Goal: Transaction & Acquisition: Purchase product/service

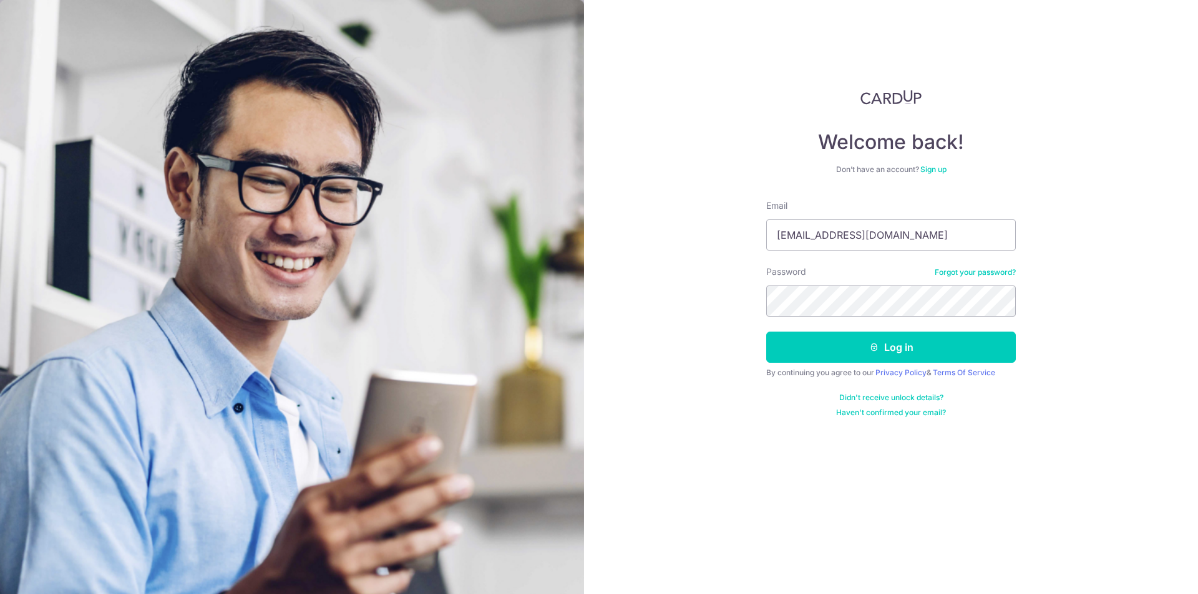
type input "[EMAIL_ADDRESS][DOMAIN_NAME]"
click at [901, 359] on button "Log in" at bounding box center [890, 347] width 249 height 31
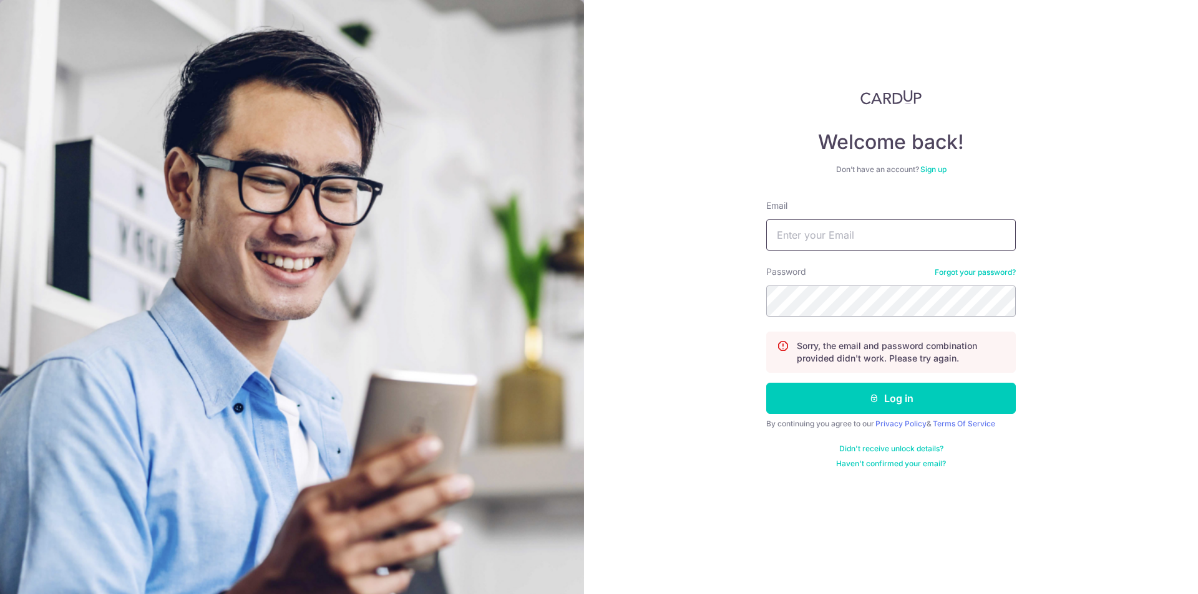
click at [909, 230] on input "Email" at bounding box center [890, 235] width 249 height 31
type input "[EMAIL_ADDRESS][DOMAIN_NAME]"
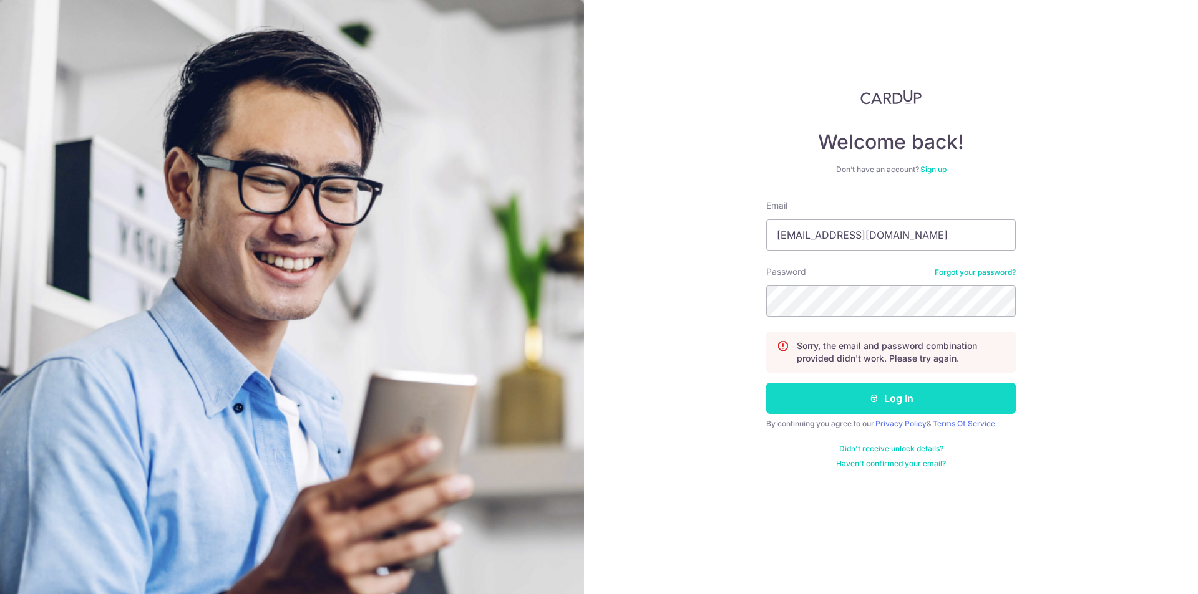
click at [866, 390] on button "Log in" at bounding box center [890, 398] width 249 height 31
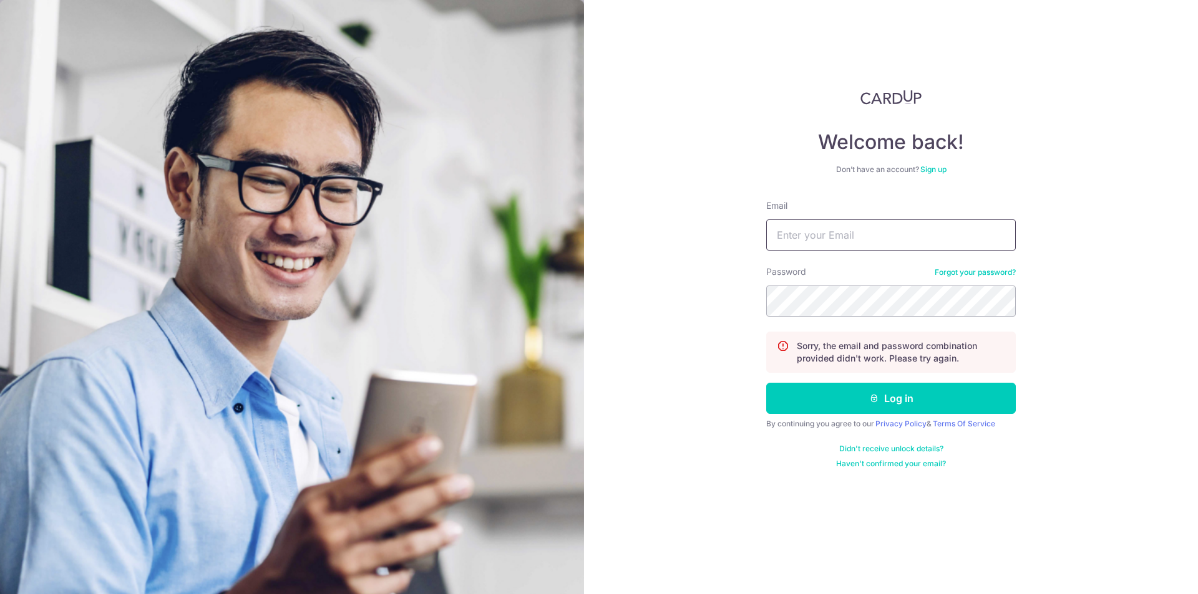
click at [840, 236] on input "Email" at bounding box center [890, 235] width 249 height 31
type input "[EMAIL_ADDRESS][DOMAIN_NAME]"
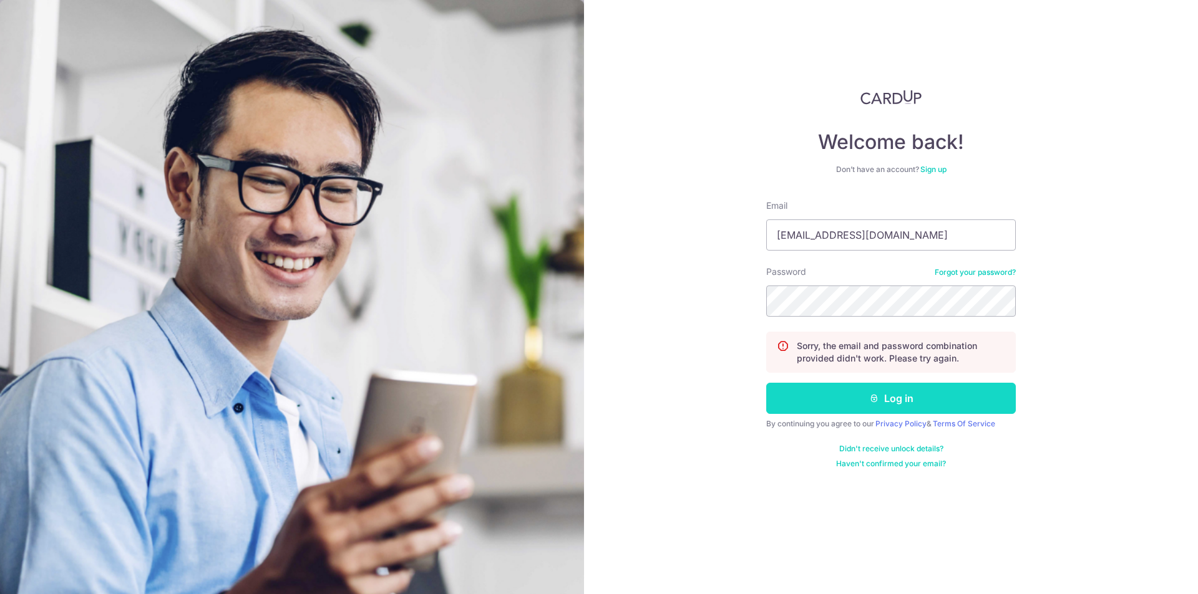
click at [900, 395] on button "Log in" at bounding box center [890, 398] width 249 height 31
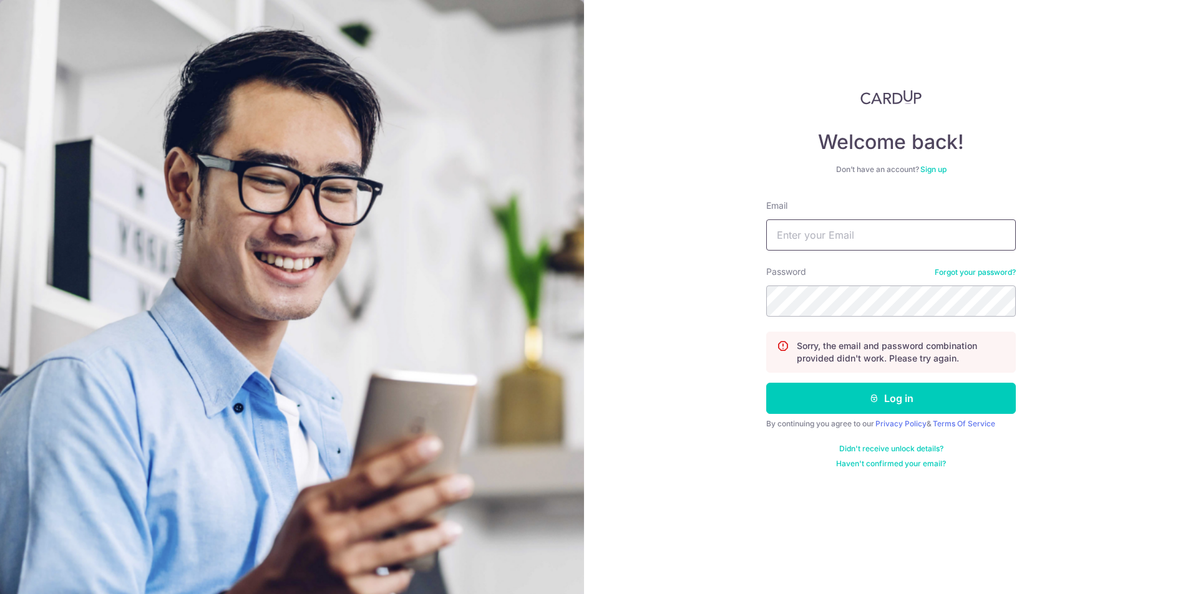
click at [938, 225] on input "Email" at bounding box center [890, 235] width 249 height 31
type input "[EMAIL_ADDRESS][DOMAIN_NAME]"
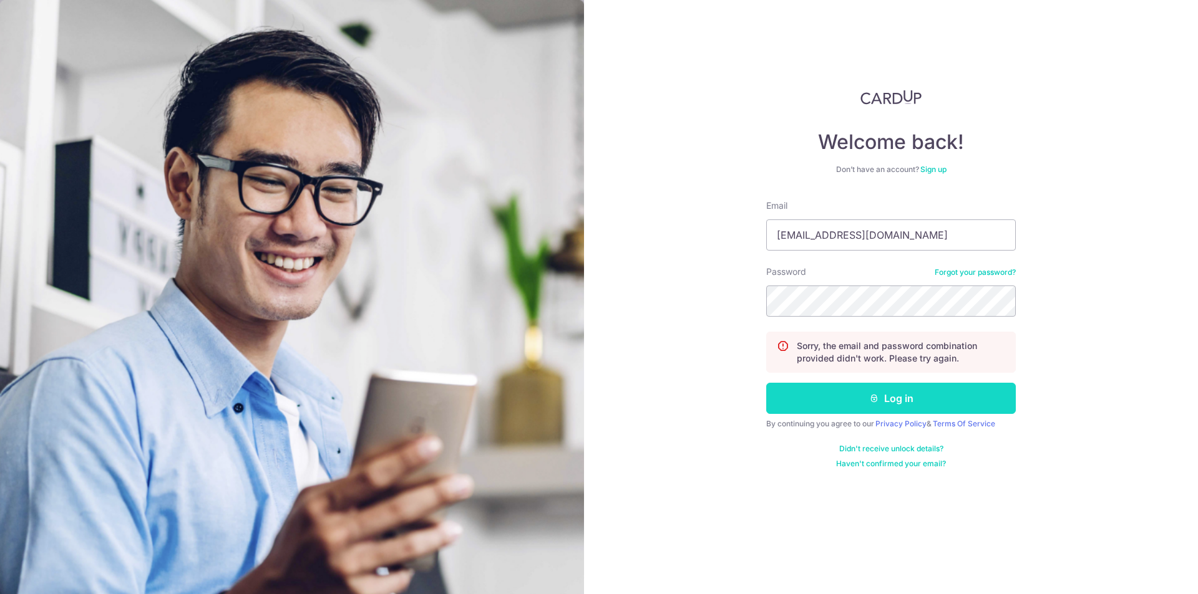
click at [905, 395] on button "Log in" at bounding box center [890, 398] width 249 height 31
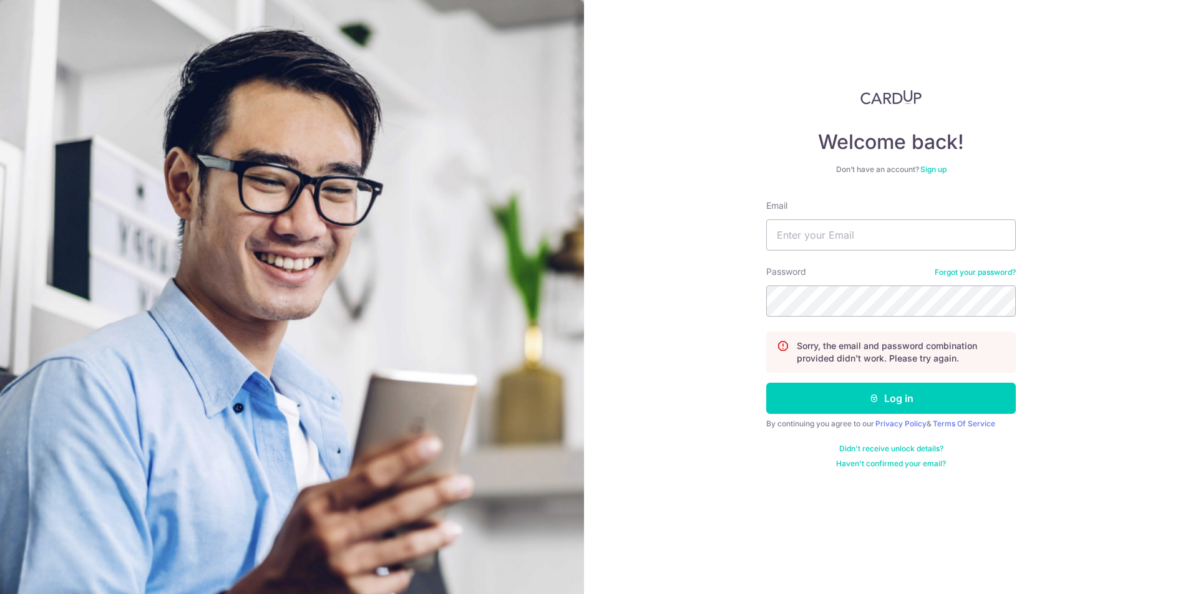
click at [995, 270] on link "Forgot your password?" at bounding box center [974, 273] width 81 height 10
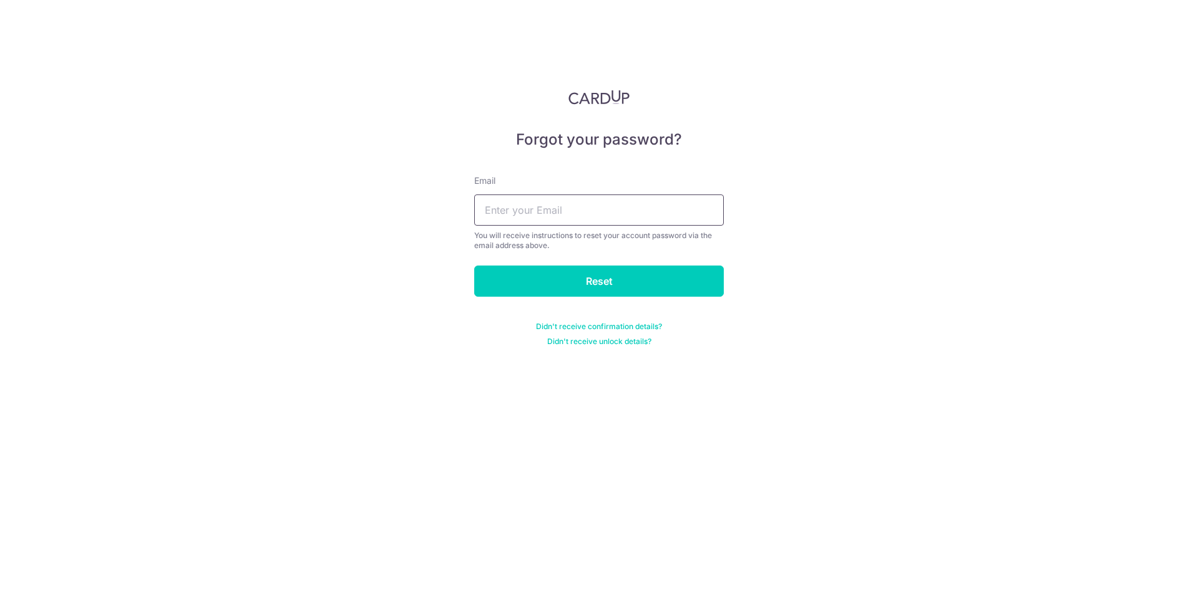
click at [583, 216] on input "text" at bounding box center [598, 210] width 249 height 31
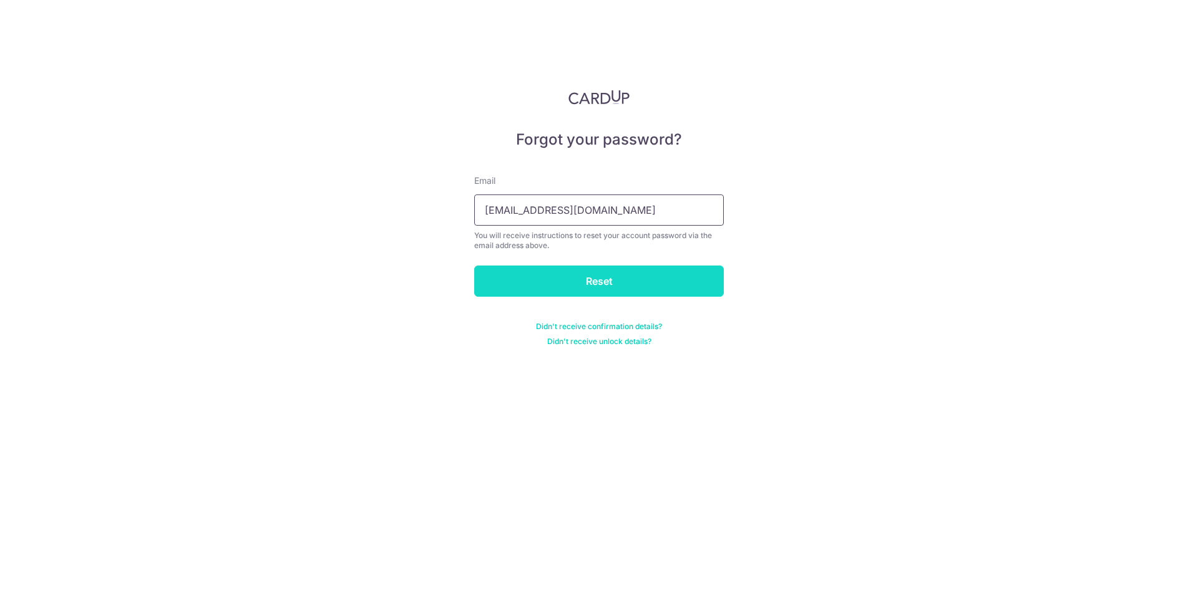
type input "weiqinlim@gmail.com"
click at [579, 271] on input "Reset" at bounding box center [598, 281] width 249 height 31
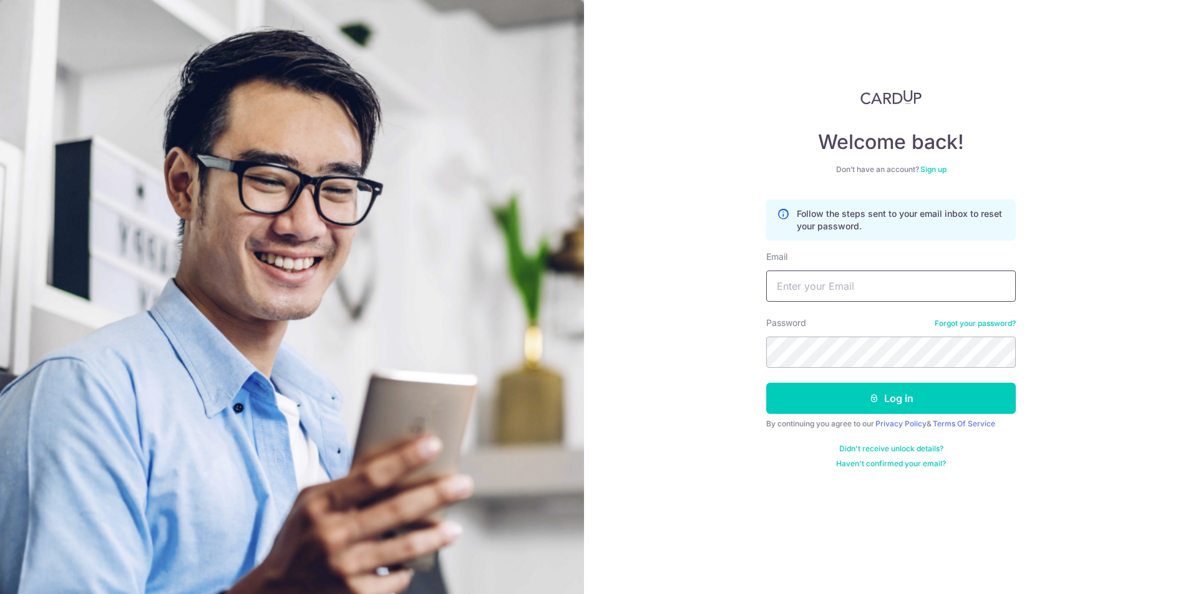
click at [823, 288] on input "Email" at bounding box center [890, 286] width 249 height 31
type input "[EMAIL_ADDRESS][DOMAIN_NAME]"
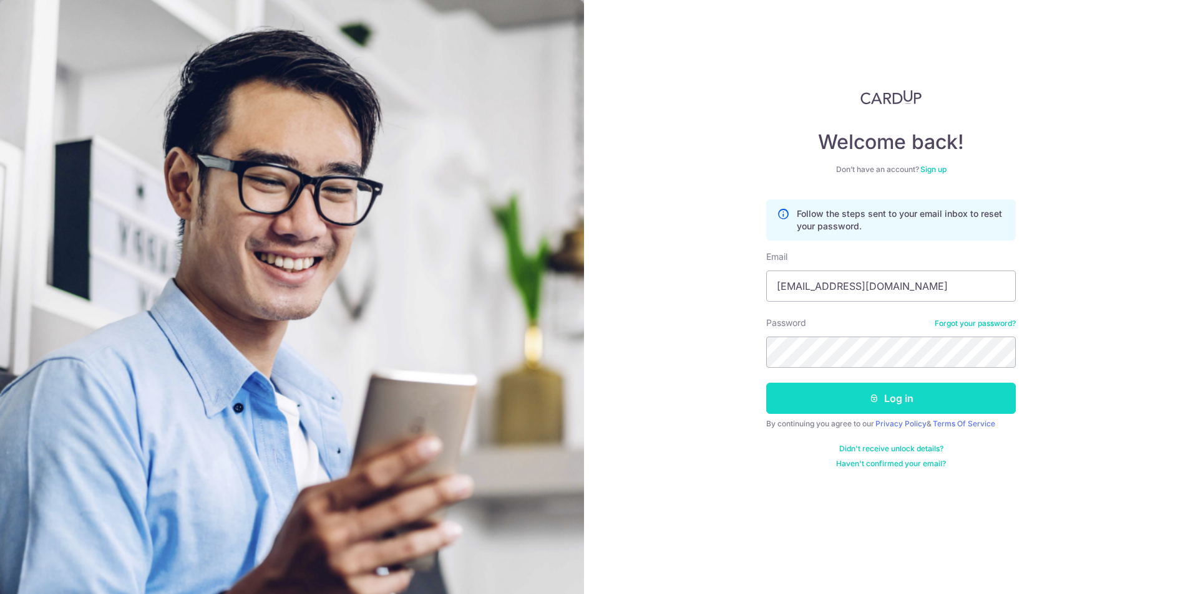
click at [866, 394] on button "Log in" at bounding box center [890, 398] width 249 height 31
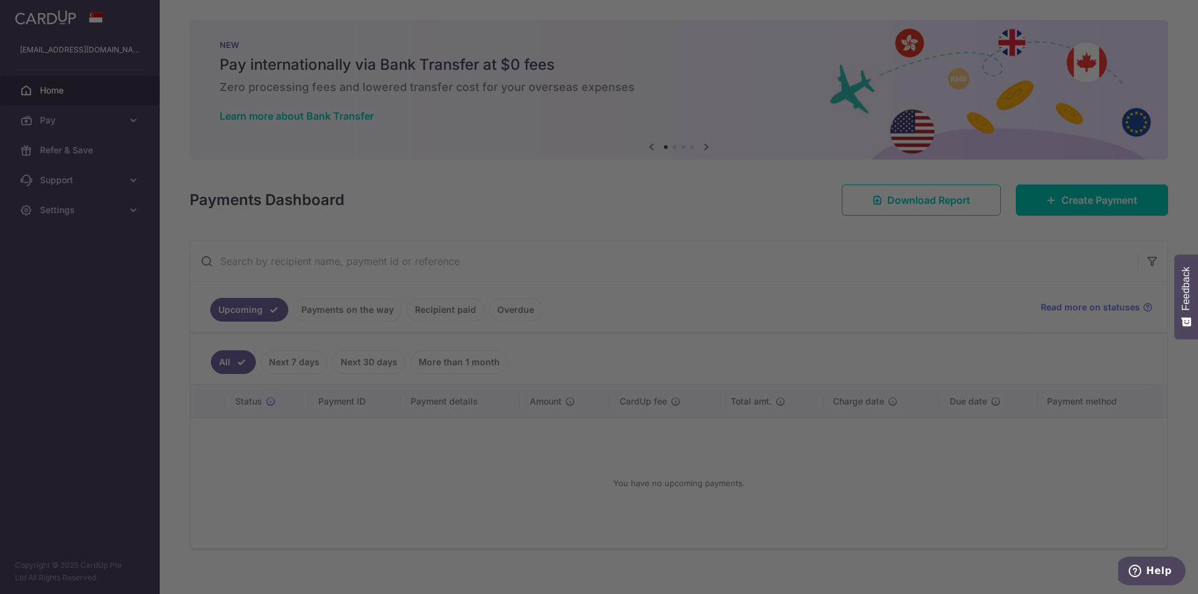
click at [312, 360] on div at bounding box center [604, 300] width 1209 height 601
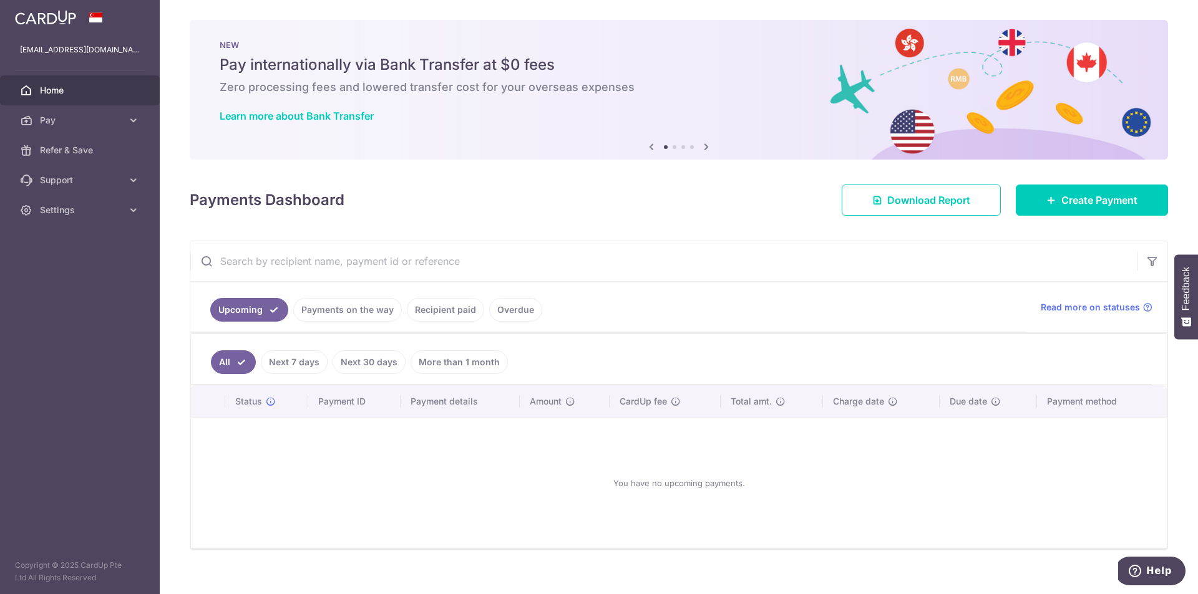
click at [356, 311] on link "Payments on the way" at bounding box center [347, 310] width 109 height 24
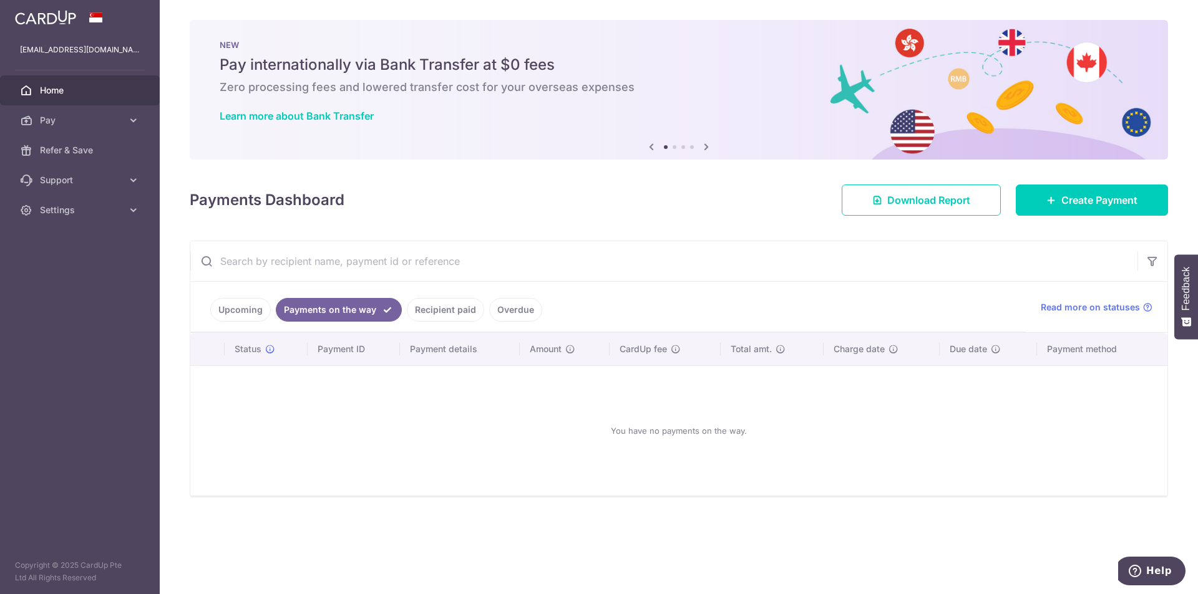
click at [420, 317] on link "Recipient paid" at bounding box center [445, 310] width 77 height 24
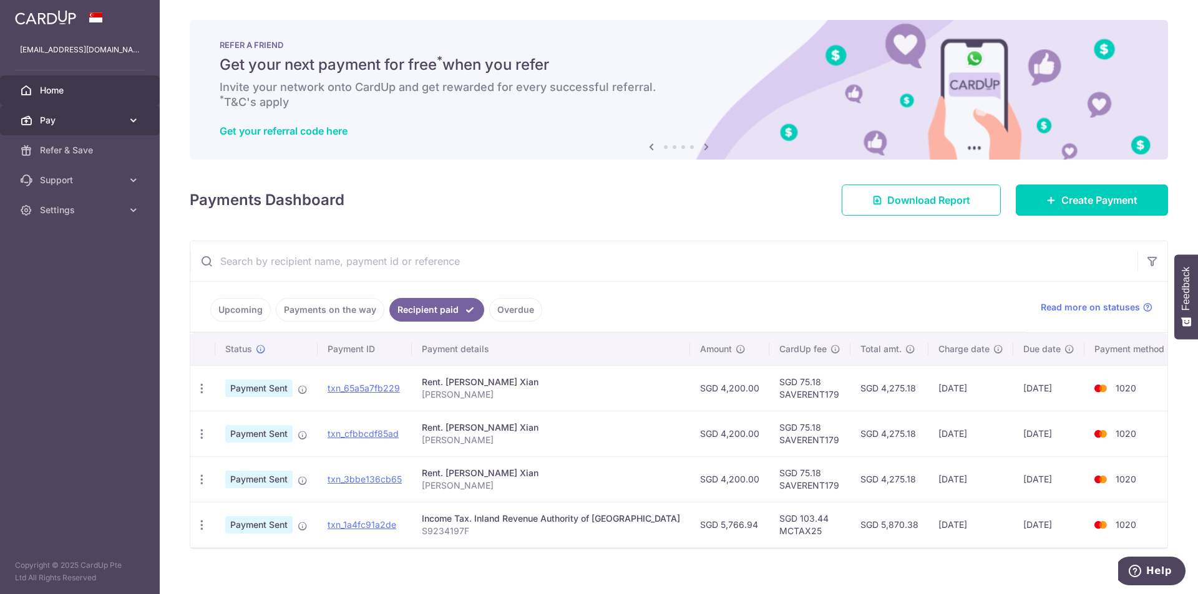
click at [127, 120] on icon at bounding box center [133, 120] width 12 height 12
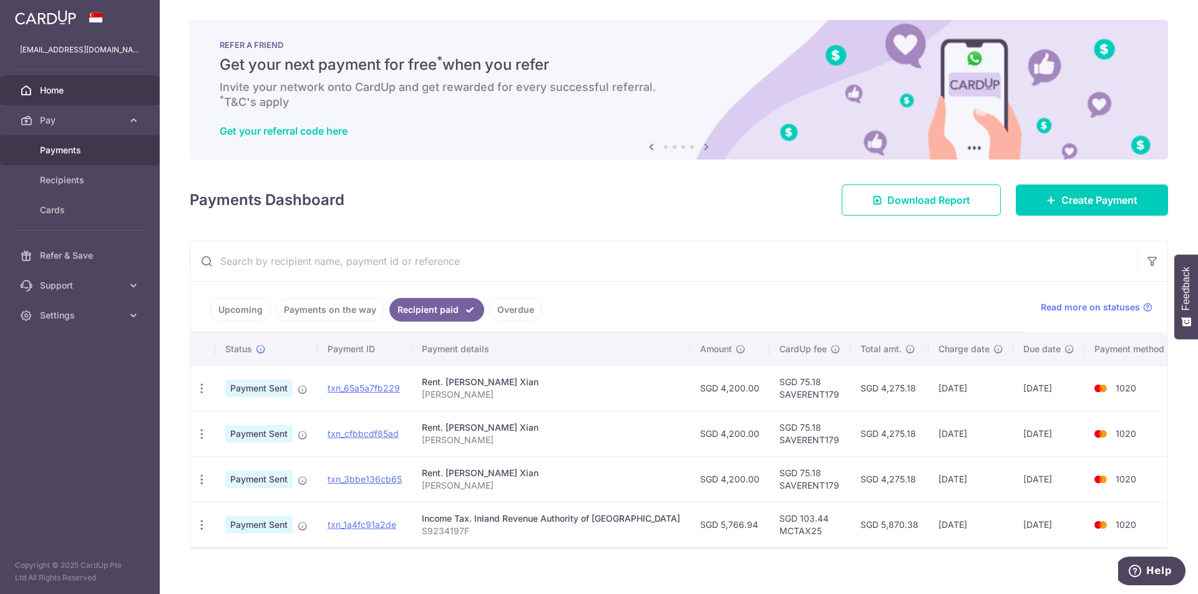
click at [92, 150] on span "Payments" at bounding box center [81, 150] width 82 height 12
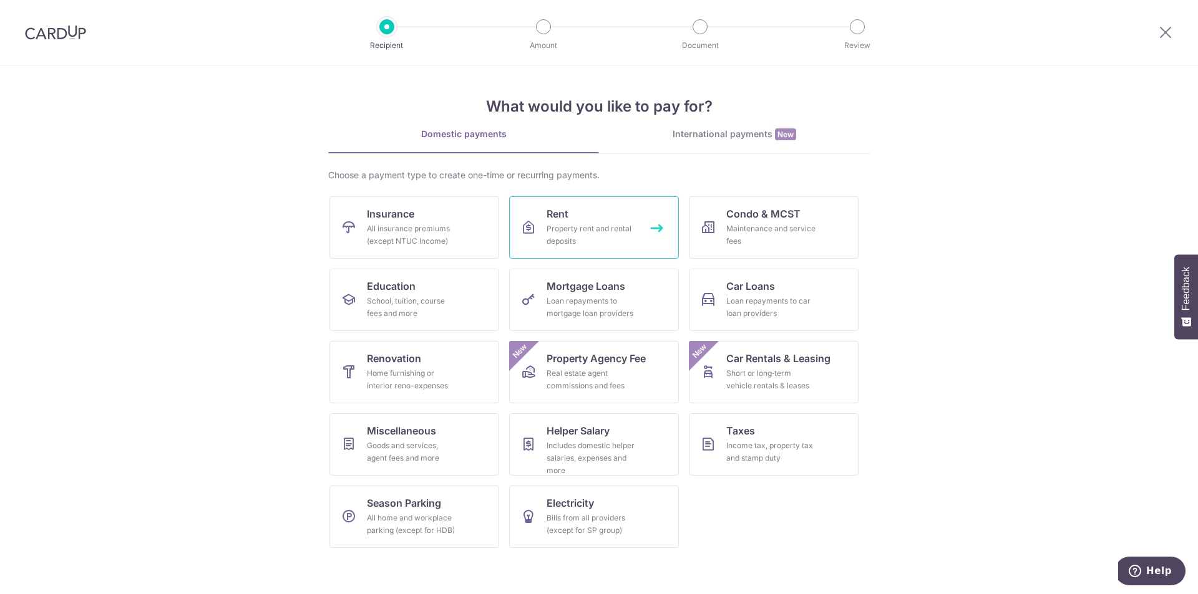
click at [612, 238] on div "Property rent and rental deposits" at bounding box center [591, 235] width 90 height 25
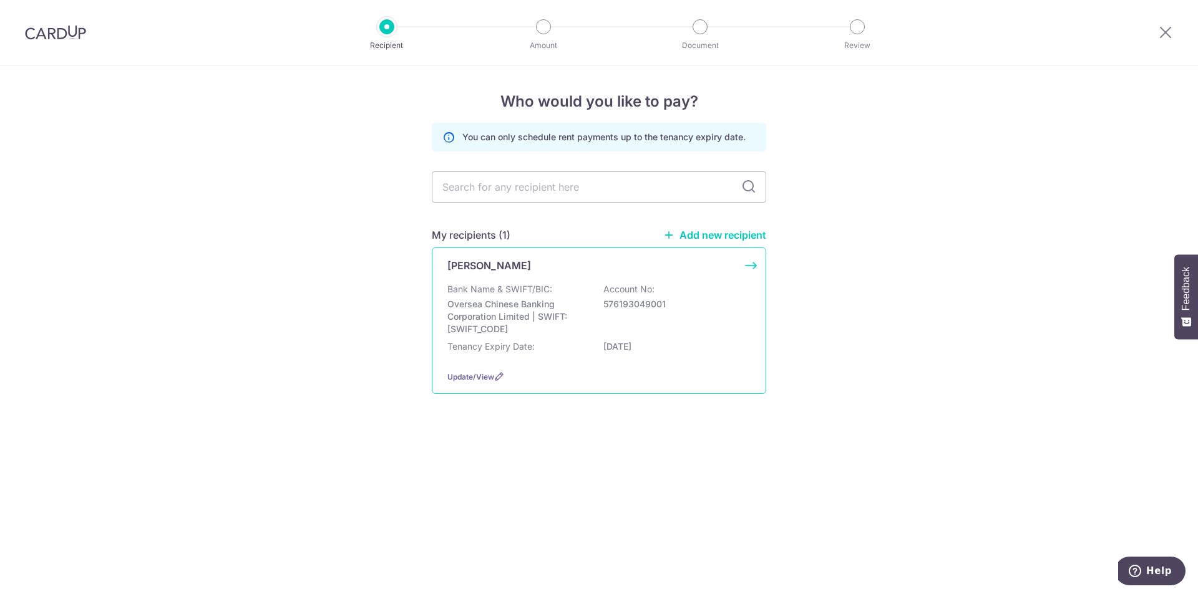
click at [539, 282] on div "Liew Jia Xian Bank Name & SWIFT/BIC: Oversea Chinese Banking Corporation Limite…" at bounding box center [599, 321] width 334 height 147
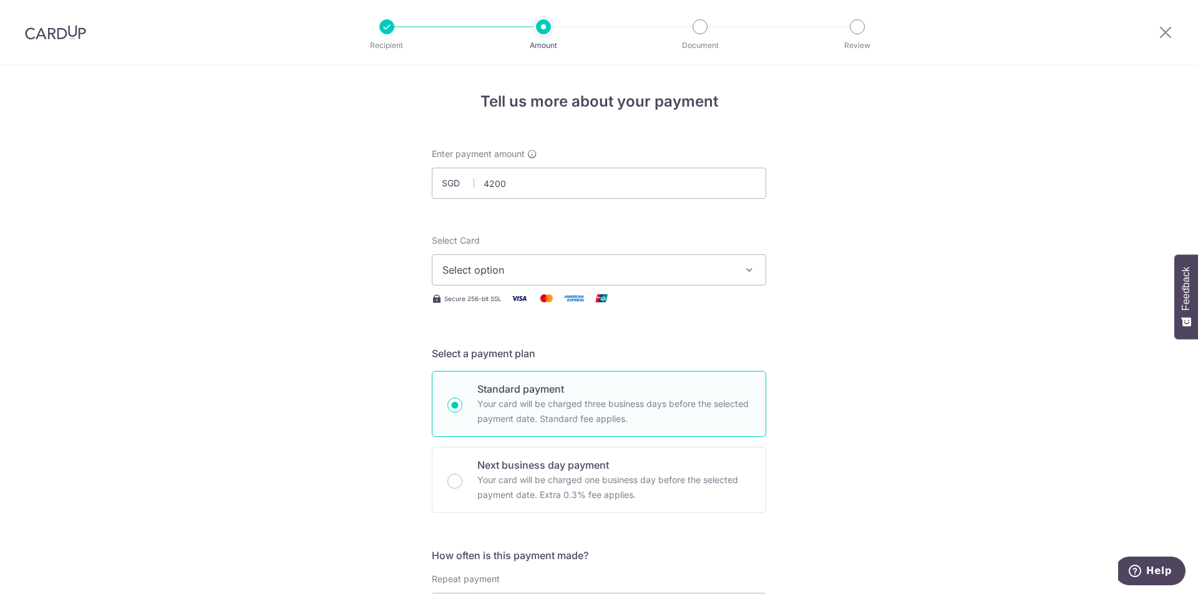
type input "4,200.00"
click at [533, 271] on span "Select option" at bounding box center [587, 270] width 291 height 15
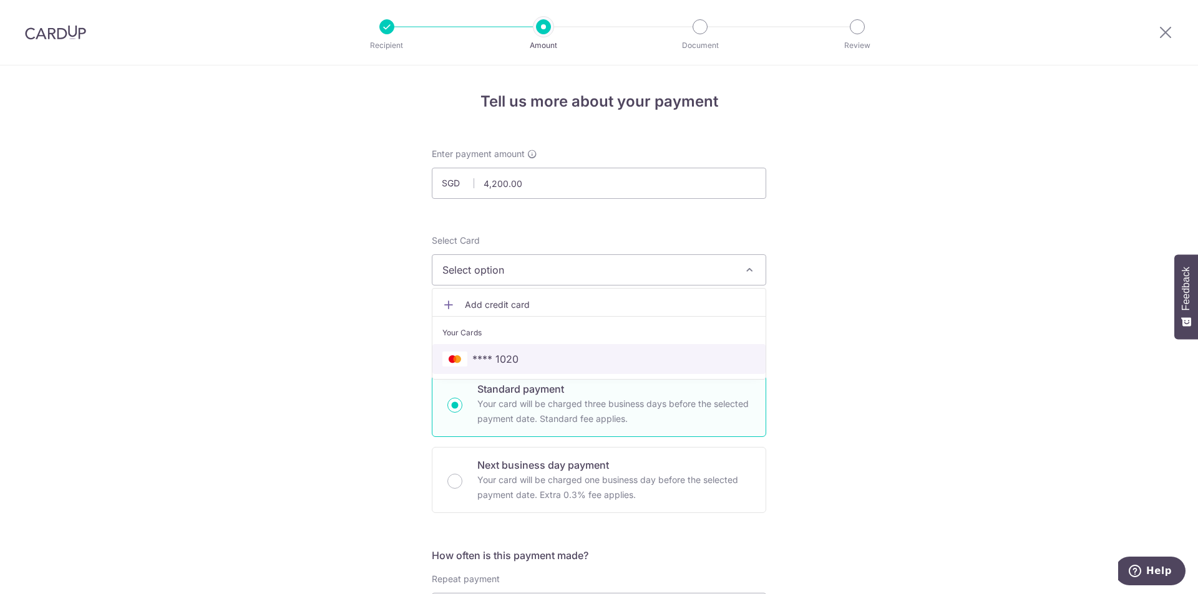
click at [514, 359] on span "**** 1020" at bounding box center [495, 359] width 46 height 15
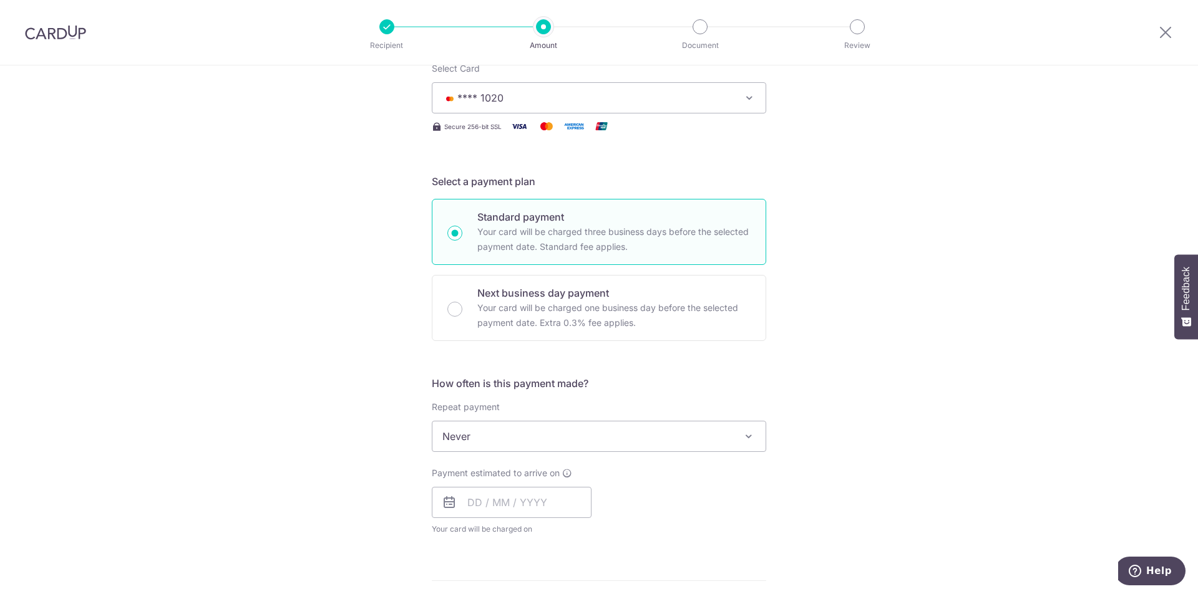
scroll to position [173, 0]
click at [528, 488] on input "text" at bounding box center [512, 502] width 160 height 31
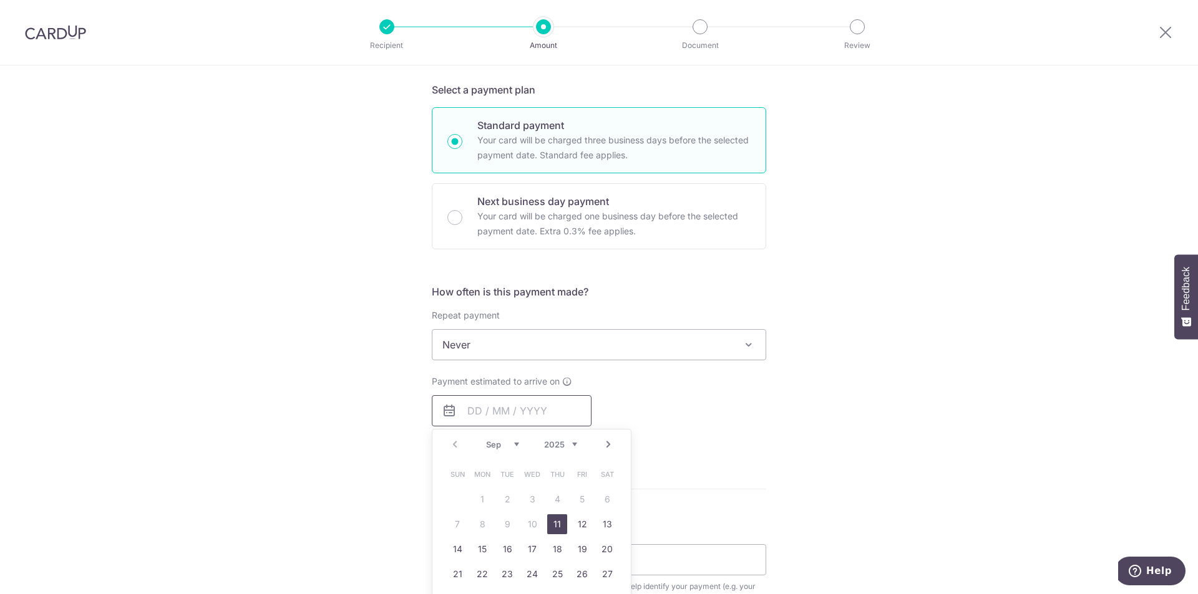
scroll to position [264, 0]
click at [561, 208] on p "Next business day payment" at bounding box center [613, 200] width 273 height 15
click at [462, 210] on input "Next business day payment Your card will be charged one business day before the…" at bounding box center [454, 217] width 15 height 15
radio input "false"
radio input "true"
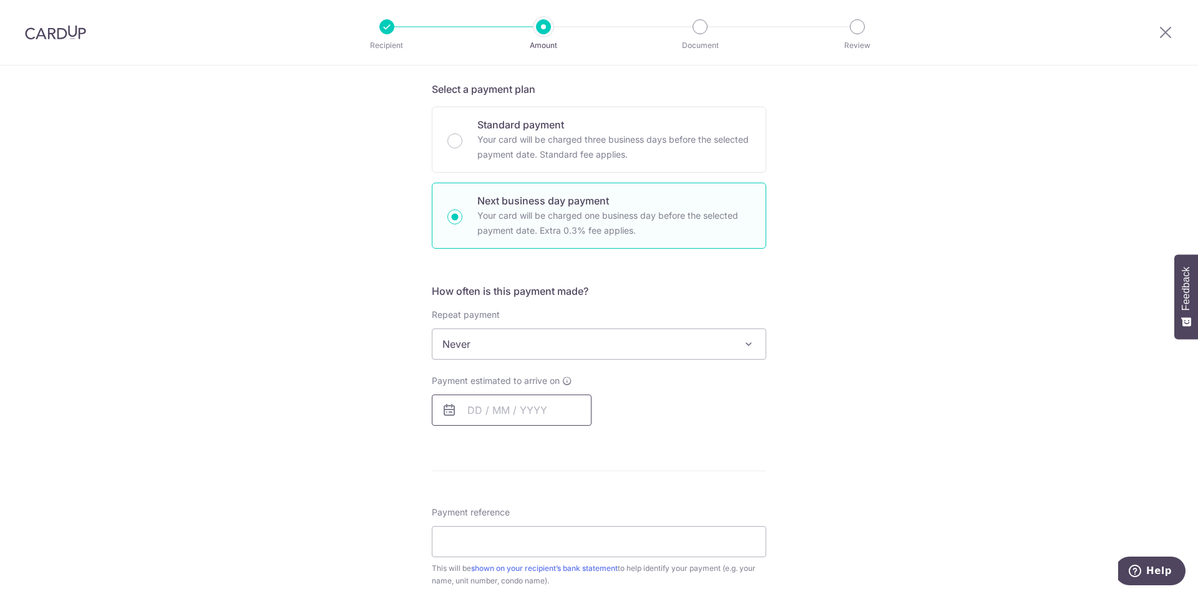
click at [562, 414] on input "text" at bounding box center [512, 410] width 160 height 31
click at [501, 530] on link "9" at bounding box center [507, 524] width 20 height 20
type input "[DATE]"
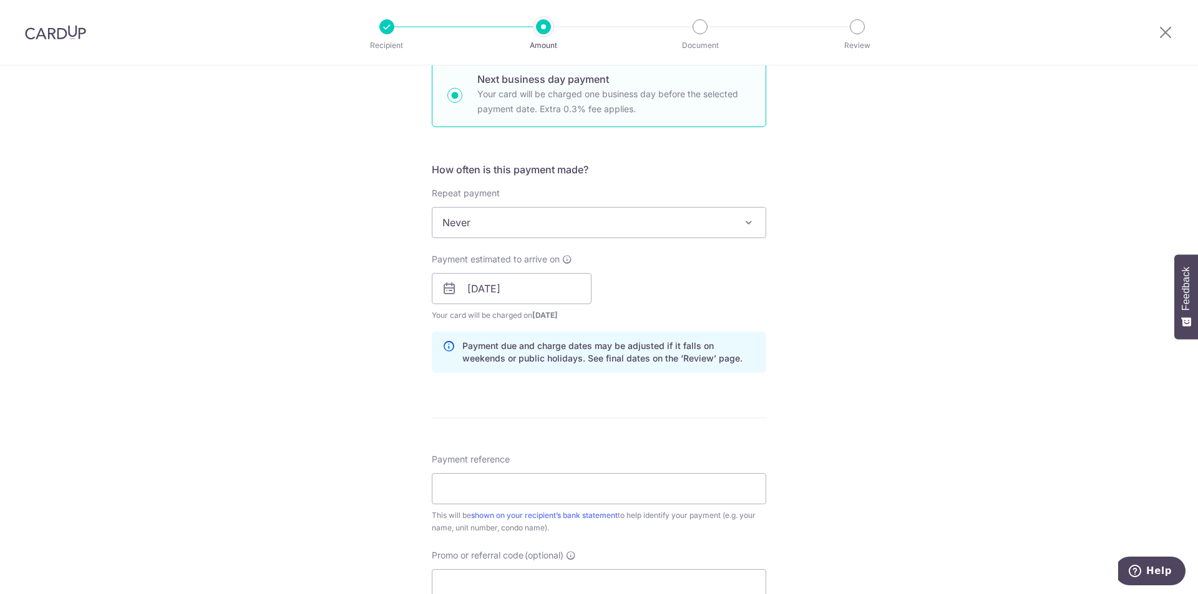
scroll to position [387, 0]
click at [605, 497] on input "Payment reference" at bounding box center [599, 488] width 334 height 31
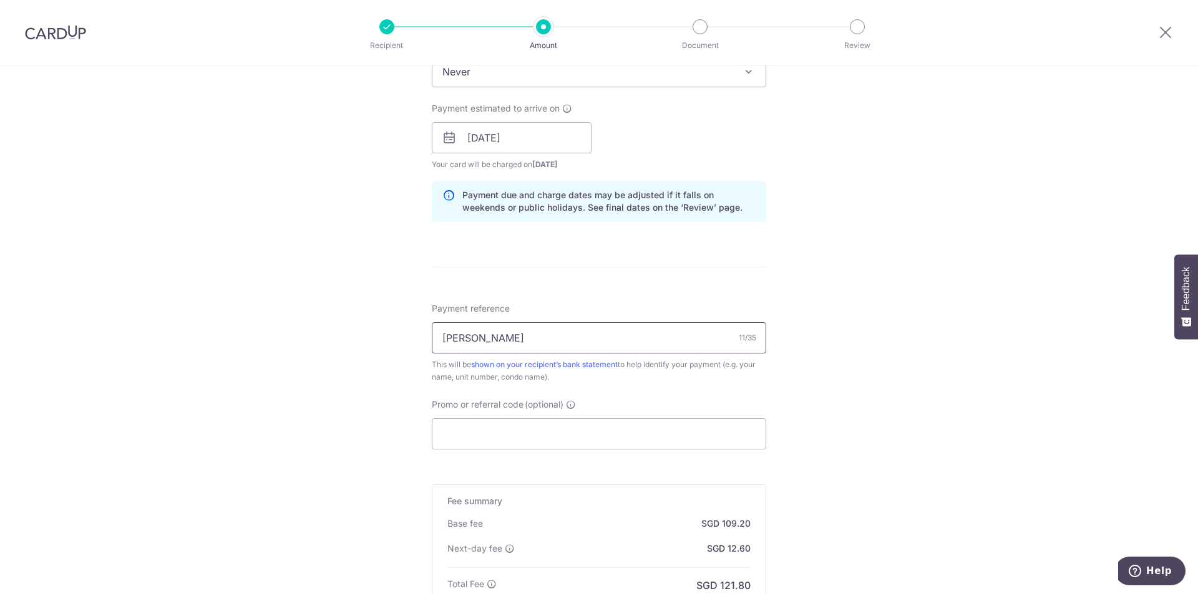
scroll to position [541, 0]
type input "[PERSON_NAME]"
click at [573, 444] on input "Promo or referral code (optional)" at bounding box center [599, 430] width 334 height 31
paste input "SAVERENT179"
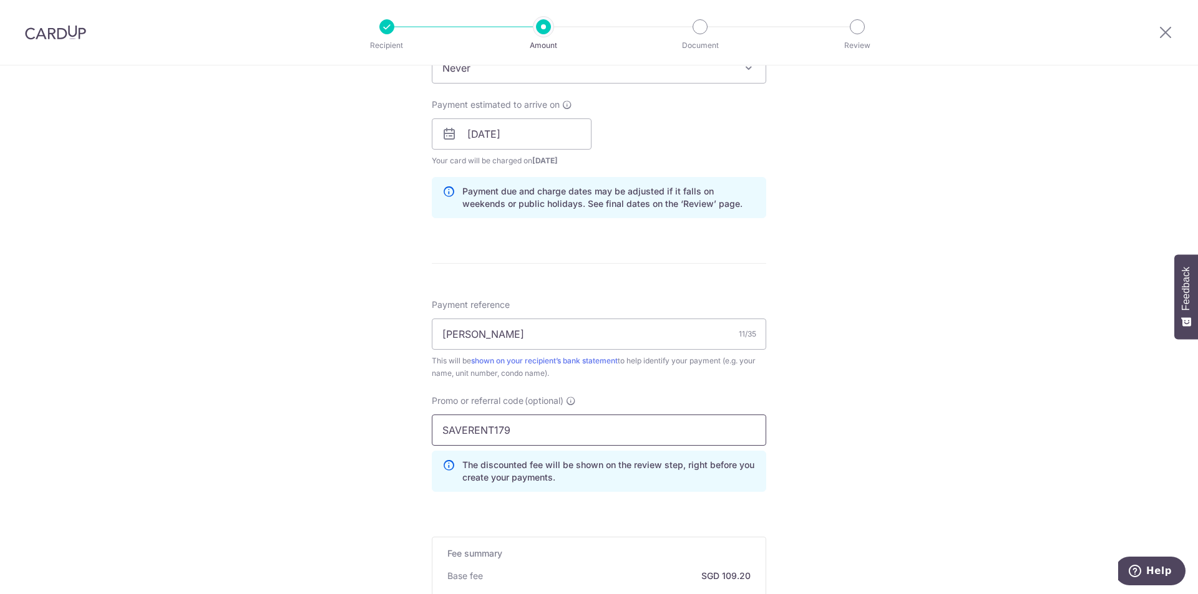
type input "SAVERENT179"
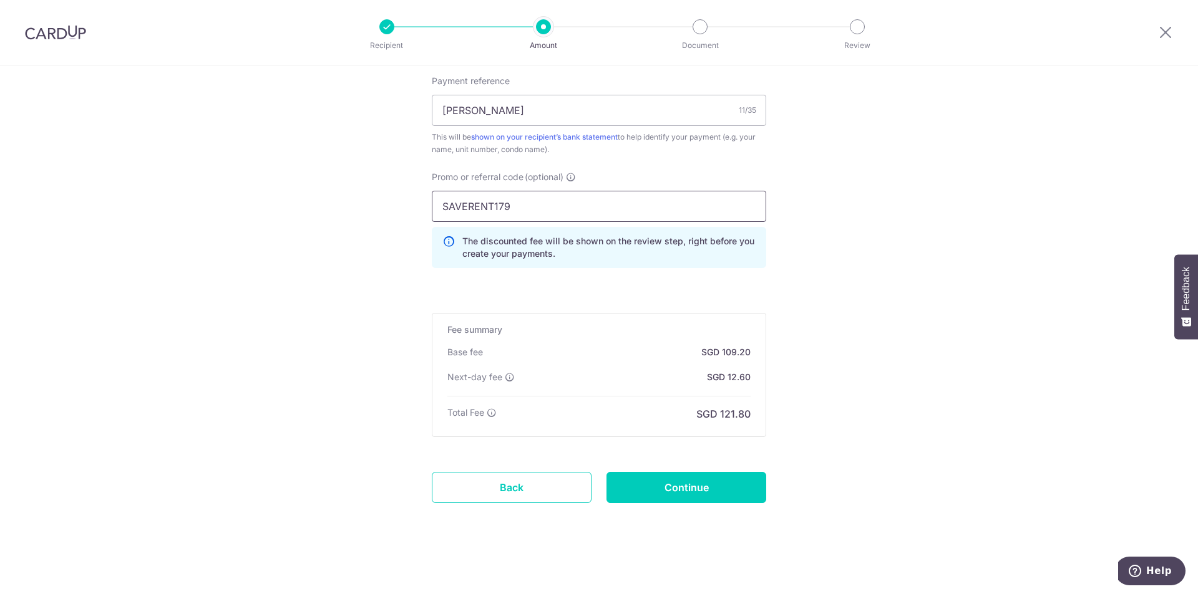
scroll to position [765, 0]
click at [699, 478] on input "Continue" at bounding box center [686, 487] width 160 height 31
type input "Create Schedule"
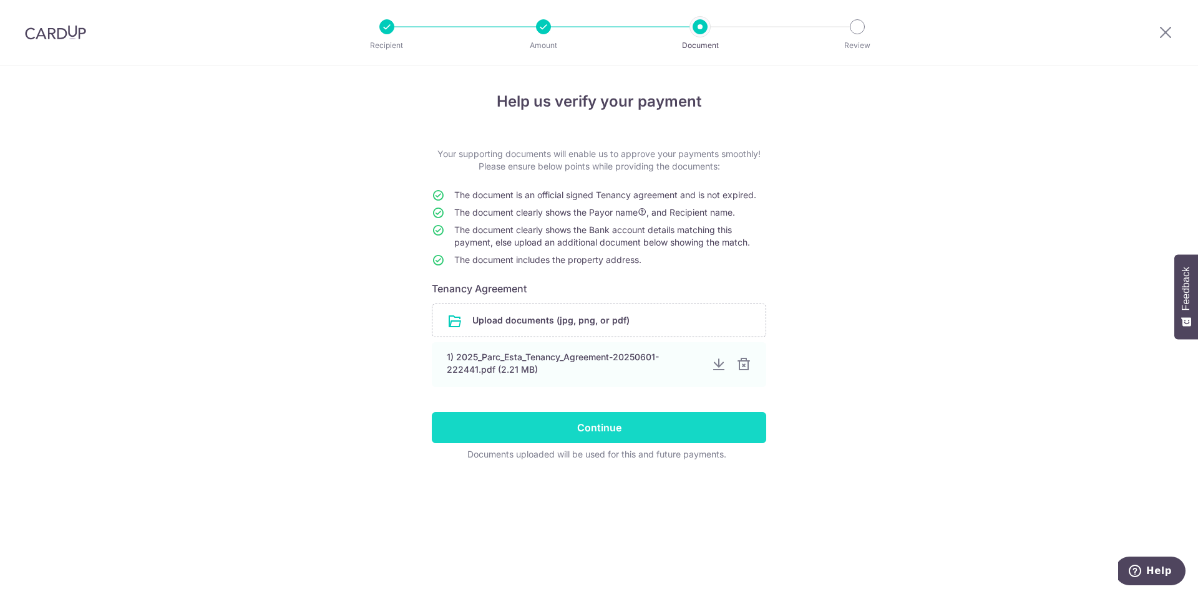
click at [664, 424] on input "Continue" at bounding box center [599, 427] width 334 height 31
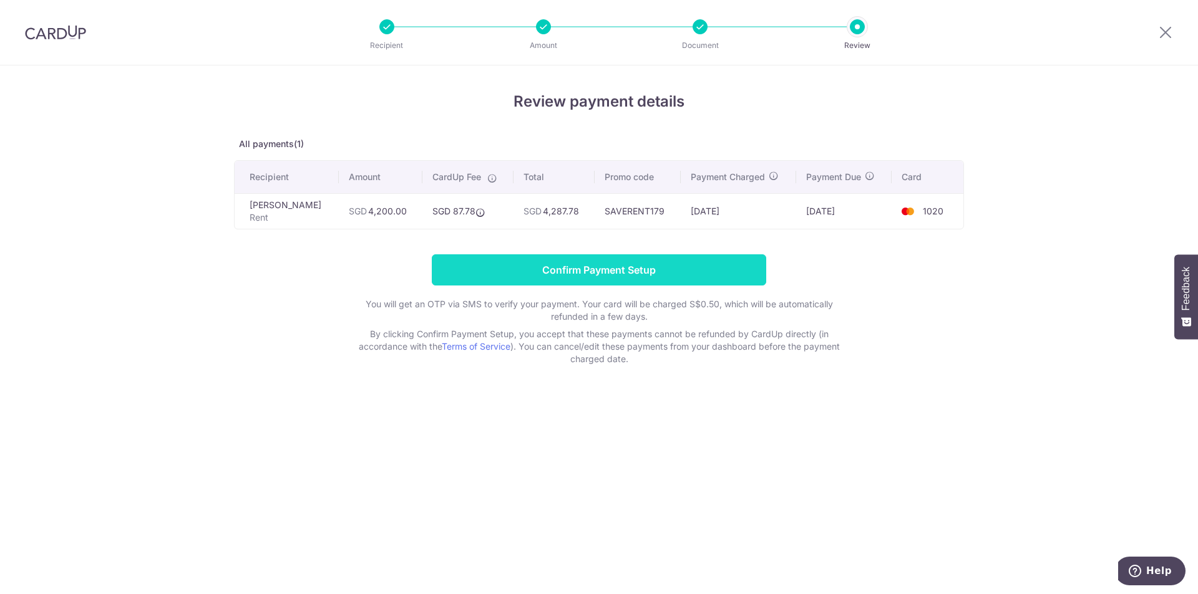
click at [513, 263] on input "Confirm Payment Setup" at bounding box center [599, 269] width 334 height 31
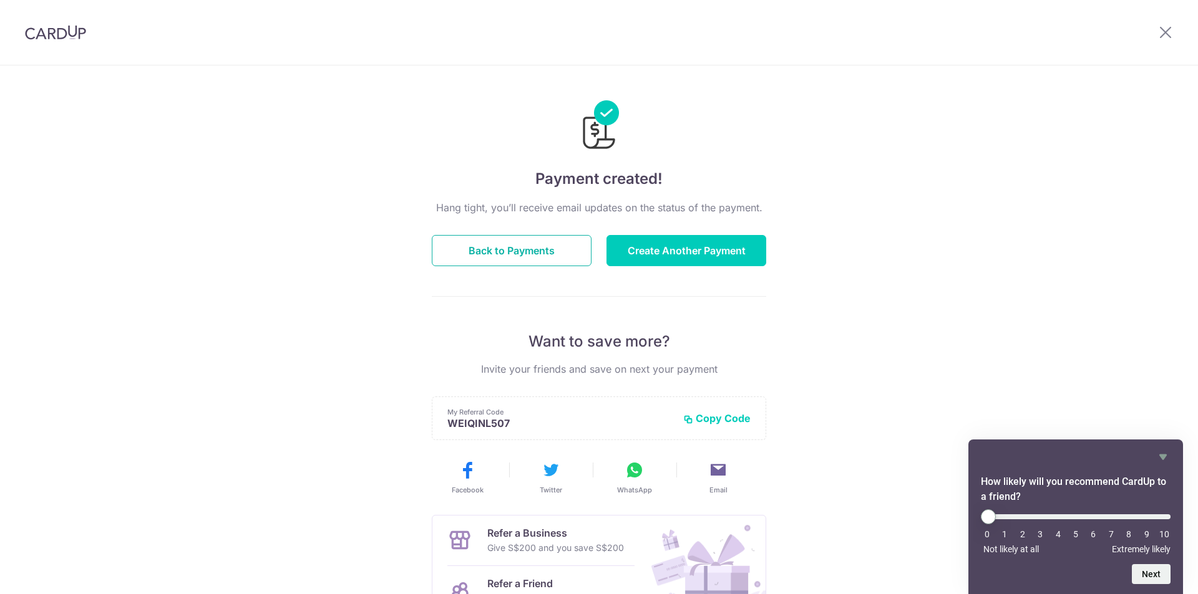
click at [513, 263] on button "Back to Payments" at bounding box center [512, 250] width 160 height 31
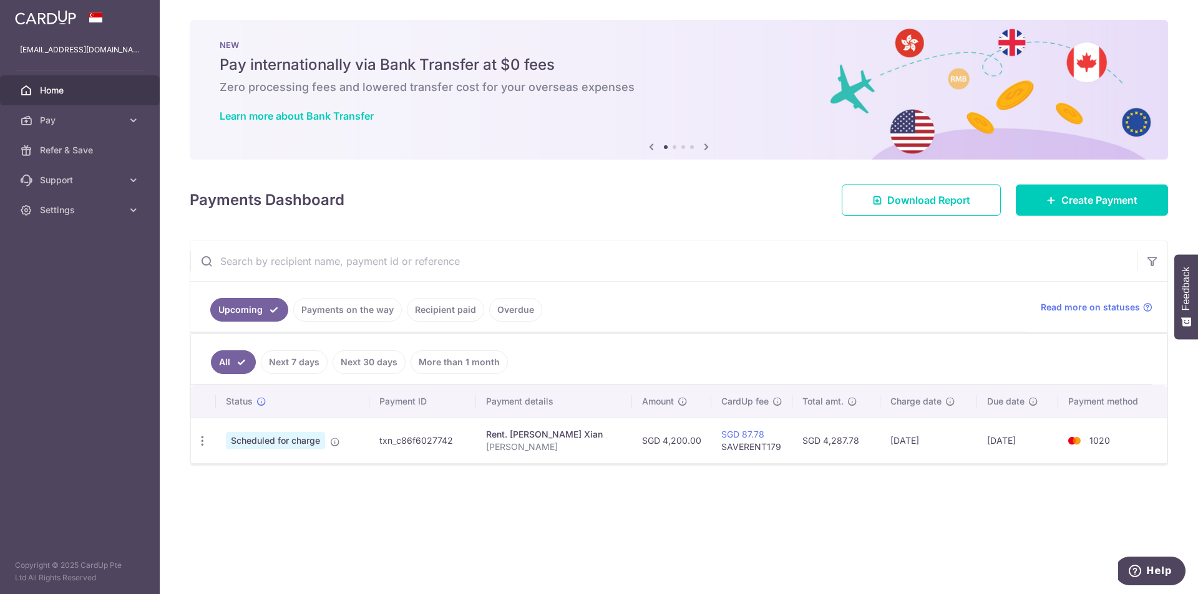
click at [435, 304] on link "Recipient paid" at bounding box center [445, 310] width 77 height 24
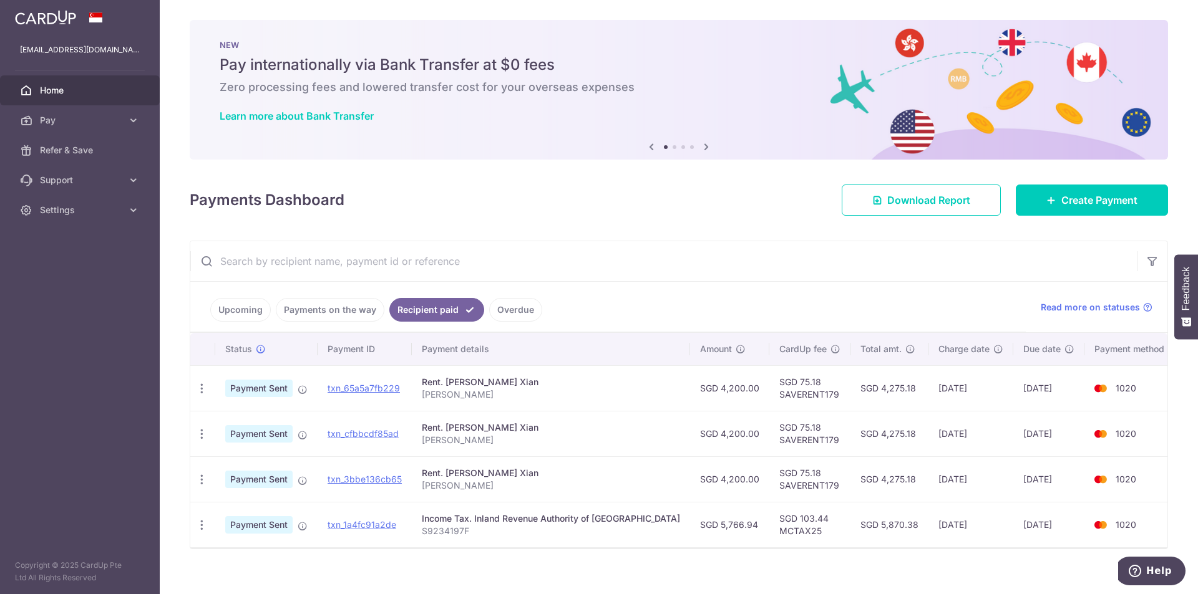
click at [228, 309] on link "Upcoming" at bounding box center [240, 310] width 61 height 24
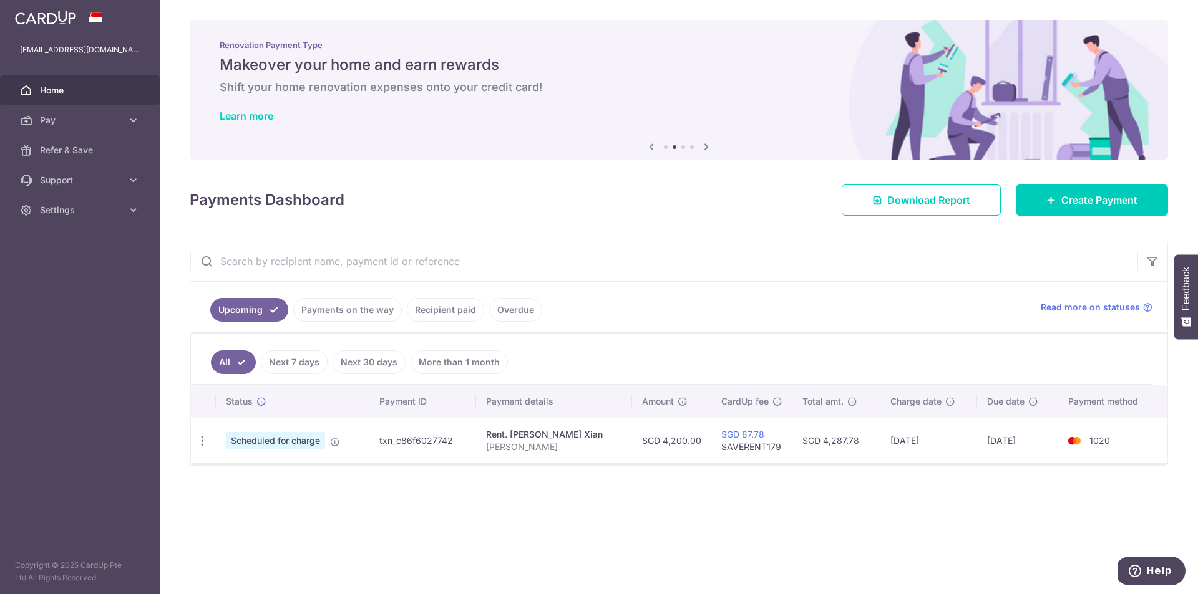
click at [460, 310] on link "Recipient paid" at bounding box center [445, 310] width 77 height 24
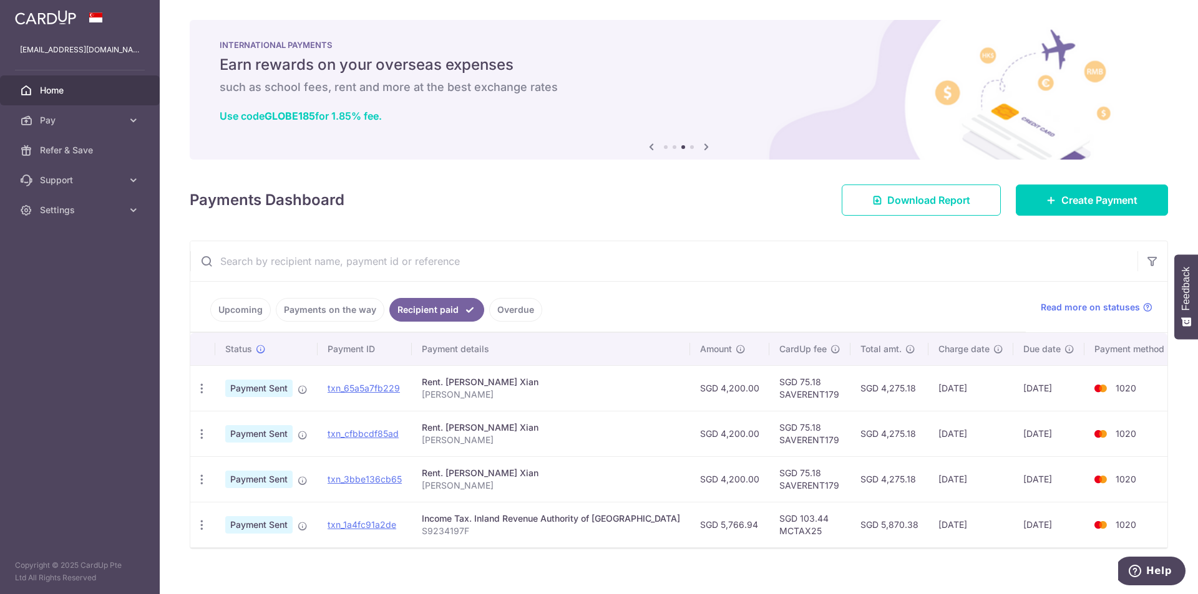
click at [226, 305] on link "Upcoming" at bounding box center [240, 310] width 61 height 24
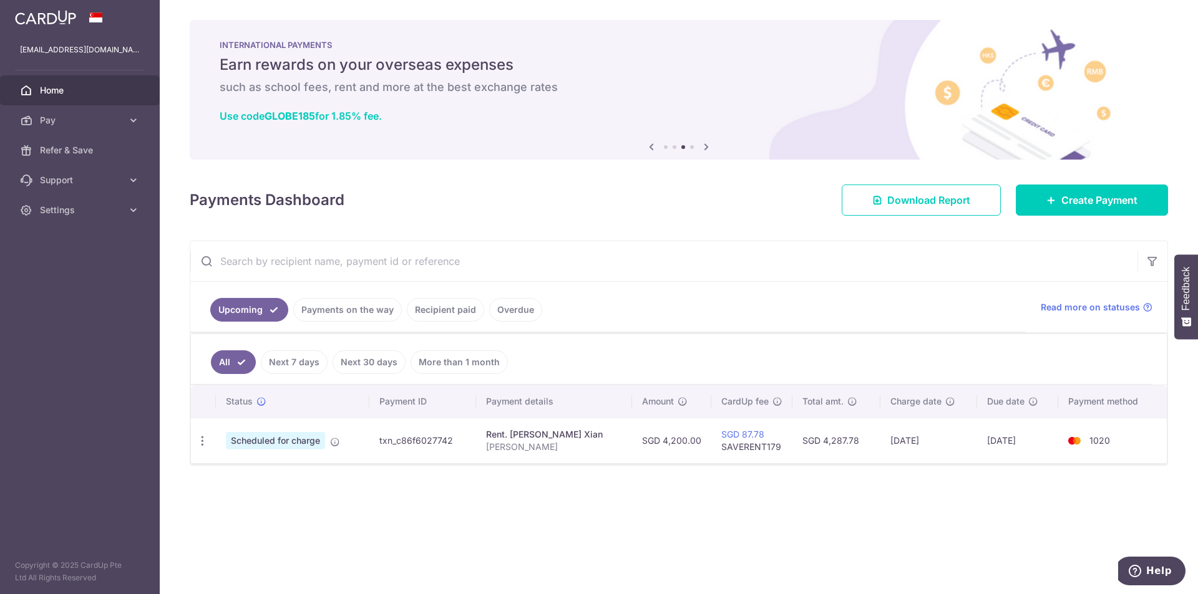
click at [455, 317] on link "Recipient paid" at bounding box center [445, 310] width 77 height 24
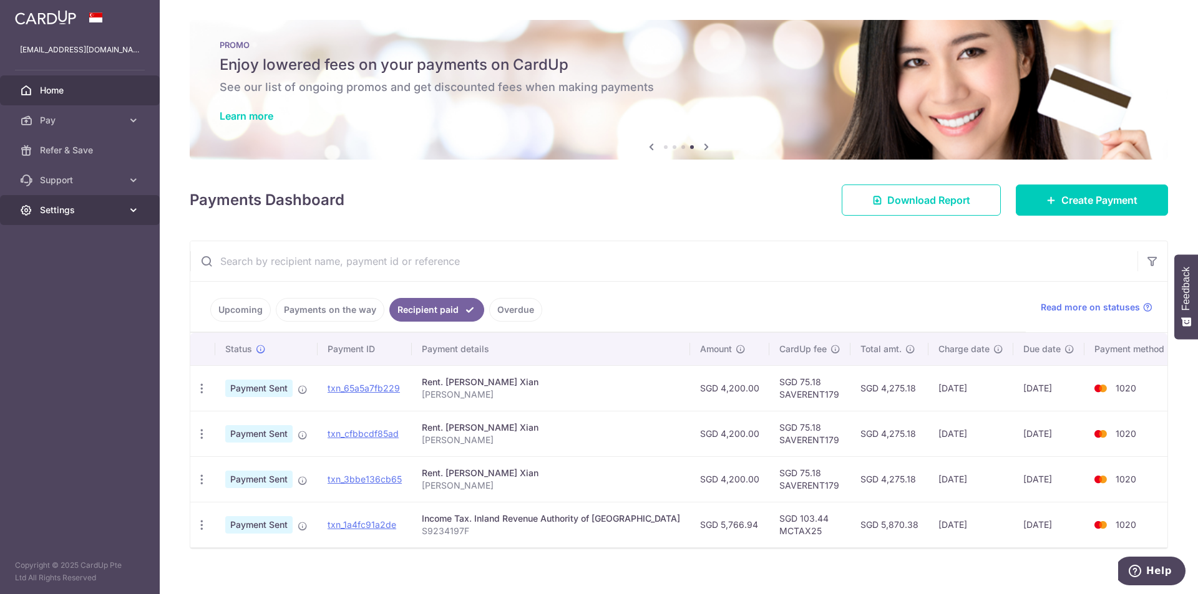
click at [114, 216] on span "Settings" at bounding box center [81, 210] width 82 height 12
click at [59, 270] on span "Logout" at bounding box center [81, 270] width 82 height 12
